Goal: Communication & Community: Answer question/provide support

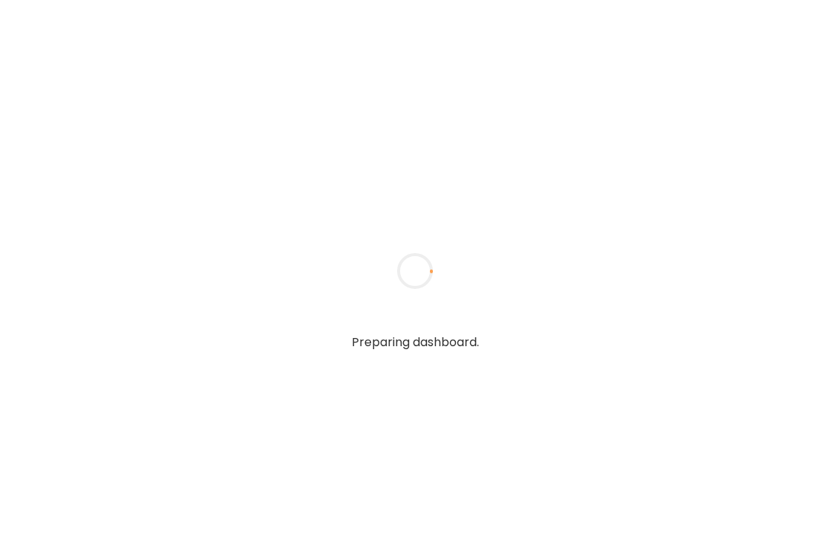
type input "**********"
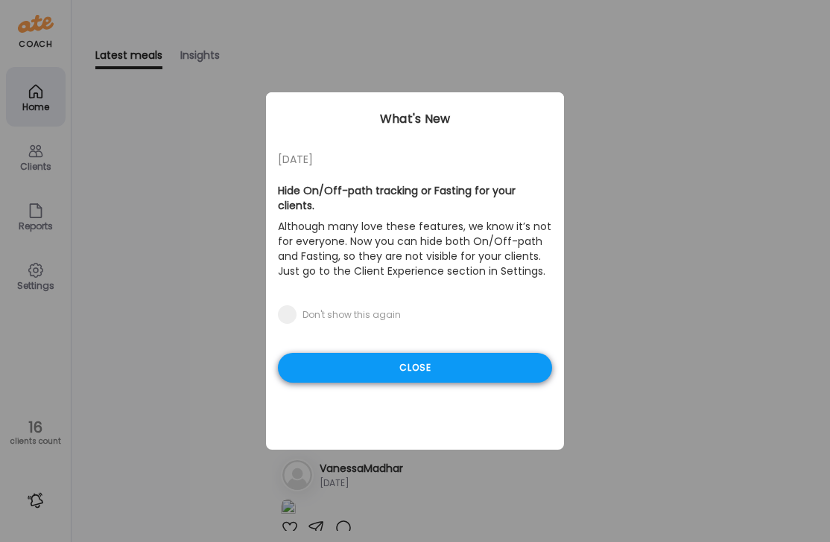
click at [405, 353] on div "Close" at bounding box center [415, 368] width 274 height 30
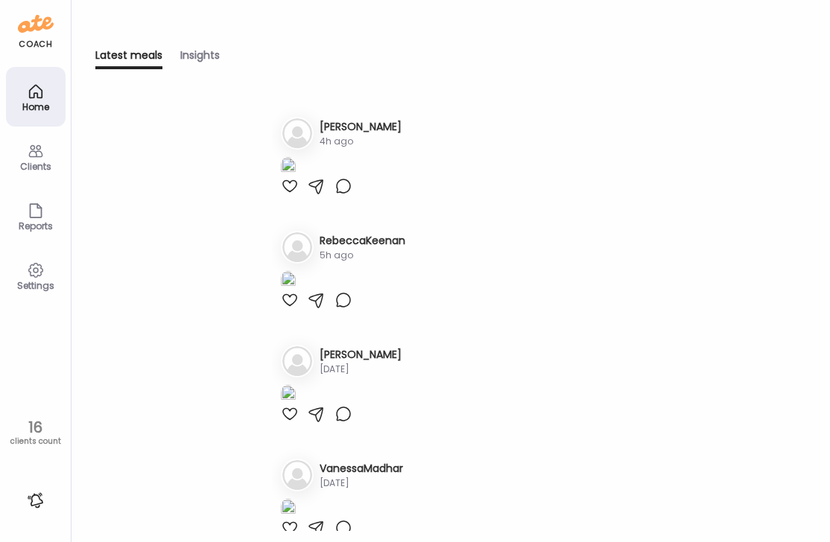
click at [51, 162] on div "Clients" at bounding box center [36, 167] width 54 height 10
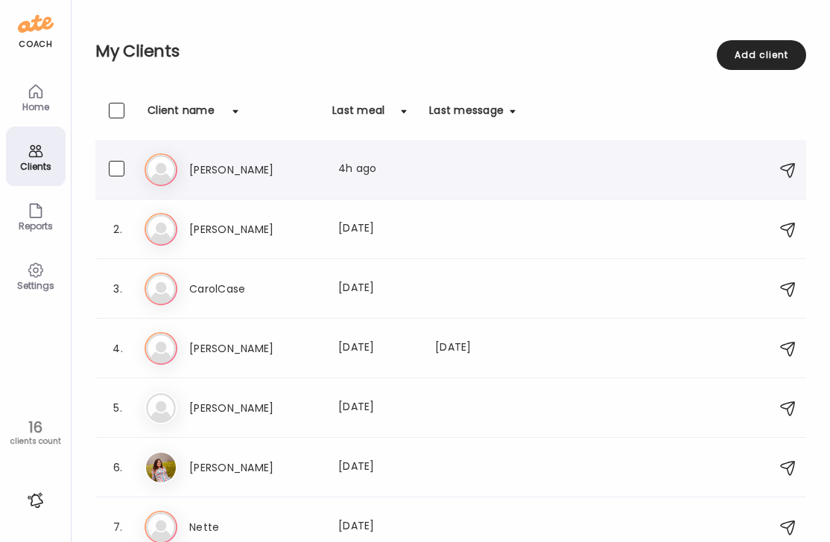
click at [242, 174] on h3 "[PERSON_NAME]" at bounding box center [254, 170] width 131 height 18
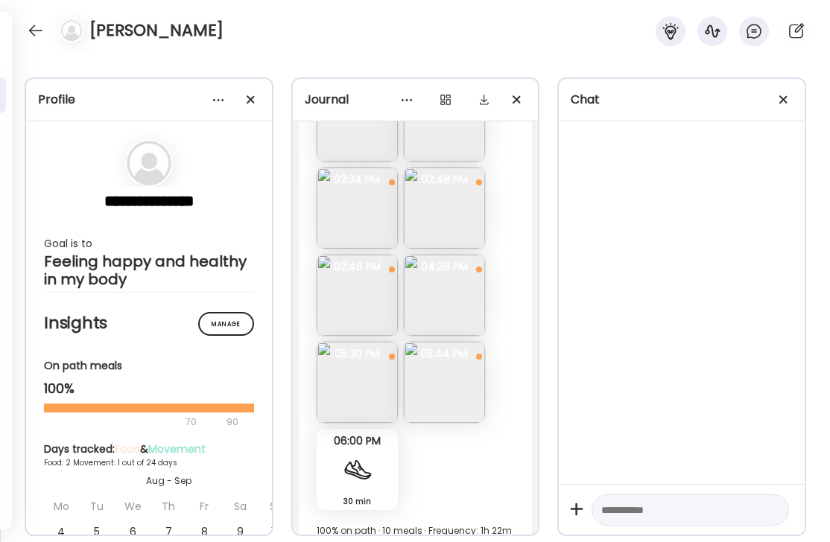
scroll to position [259, 0]
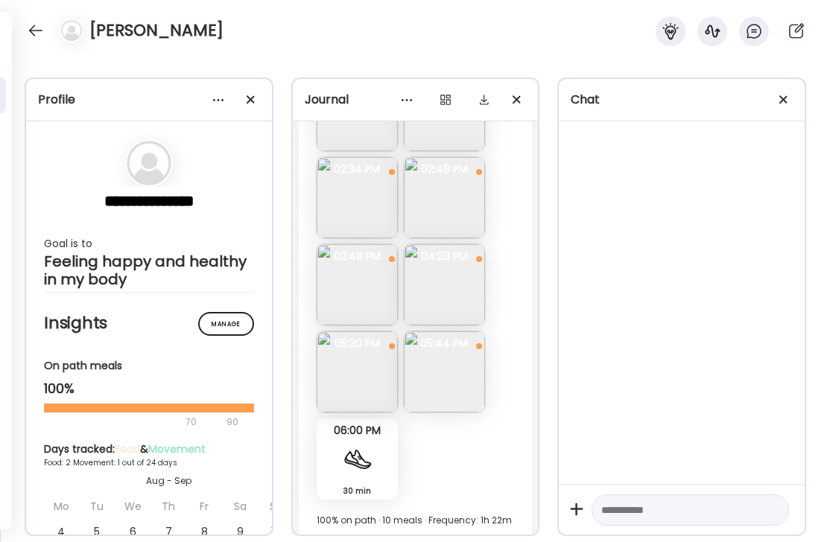
click at [334, 386] on img at bounding box center [357, 371] width 81 height 81
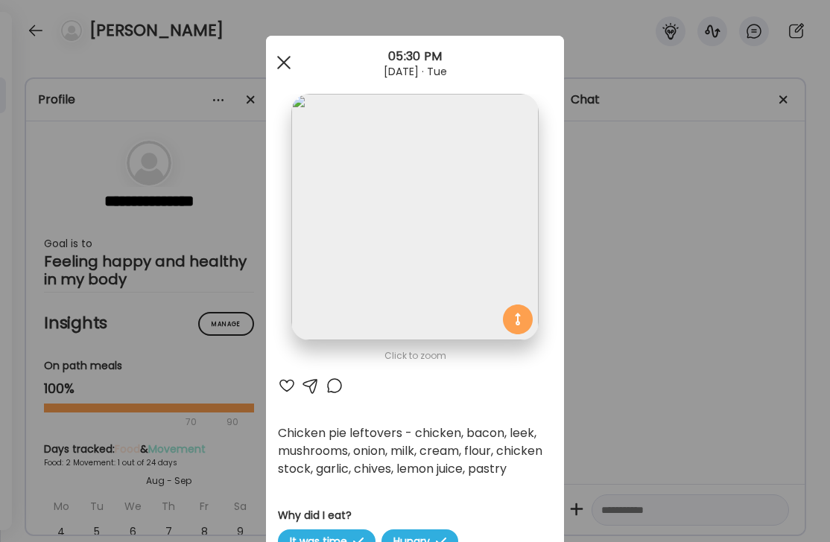
click at [285, 59] on div at bounding box center [284, 63] width 30 height 30
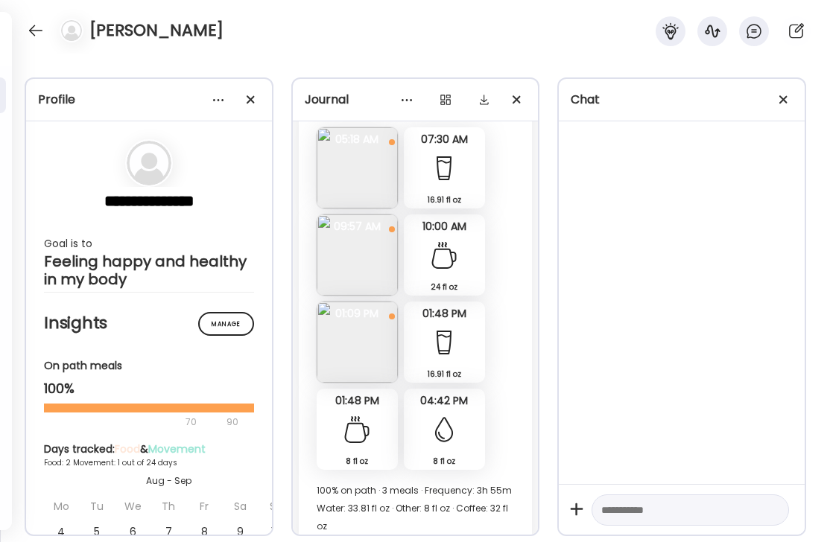
scroll to position [807, 0]
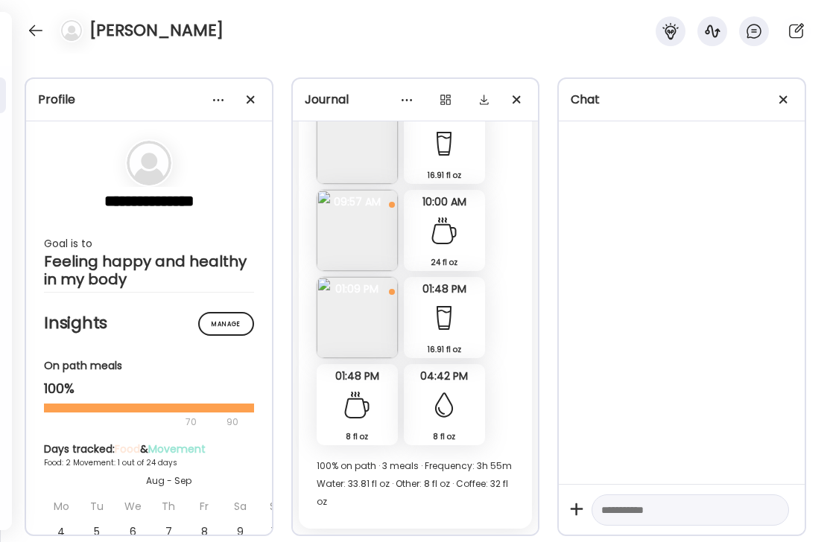
click at [355, 231] on img at bounding box center [357, 230] width 81 height 81
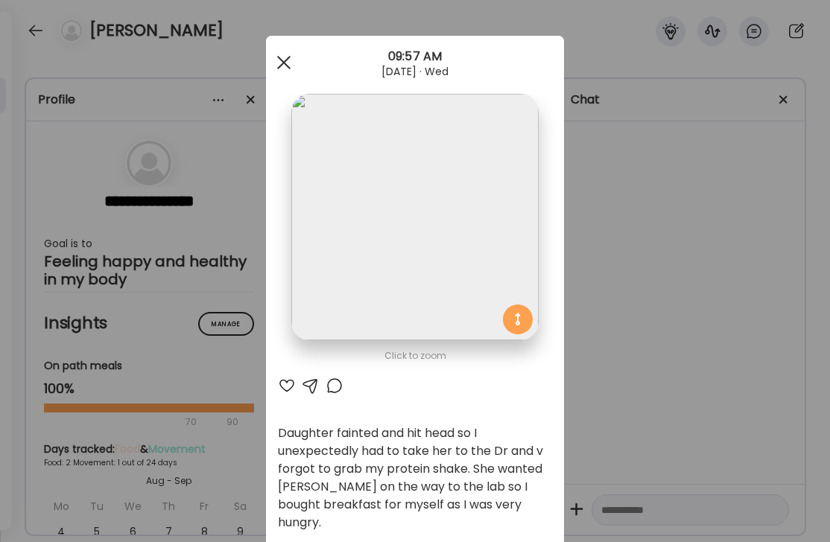
click at [278, 60] on div at bounding box center [284, 63] width 30 height 30
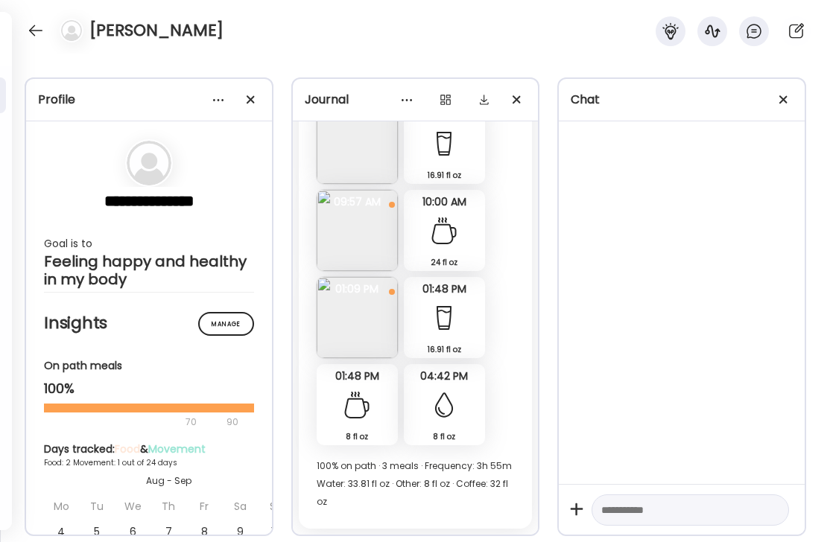
click at [623, 507] on textarea at bounding box center [676, 510] width 151 height 18
type textarea "**********"
click at [775, 511] on div at bounding box center [771, 510] width 21 height 21
